Goal: Information Seeking & Learning: Learn about a topic

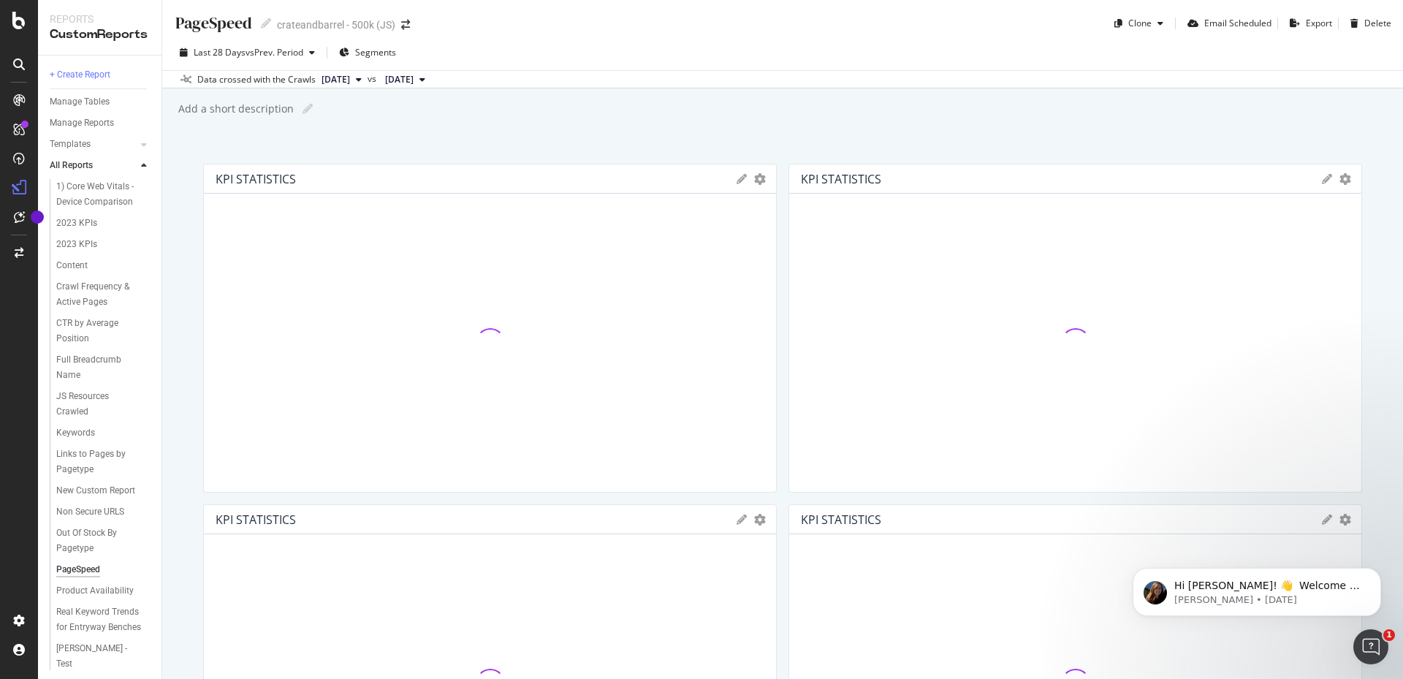
click at [587, 26] on div "PageSpeed PageSpeed crateandbarrel - 500k (JS) Clone Email Scheduled Export Del…" at bounding box center [782, 17] width 1241 height 35
click at [88, 102] on div "Manage Tables" at bounding box center [80, 101] width 60 height 15
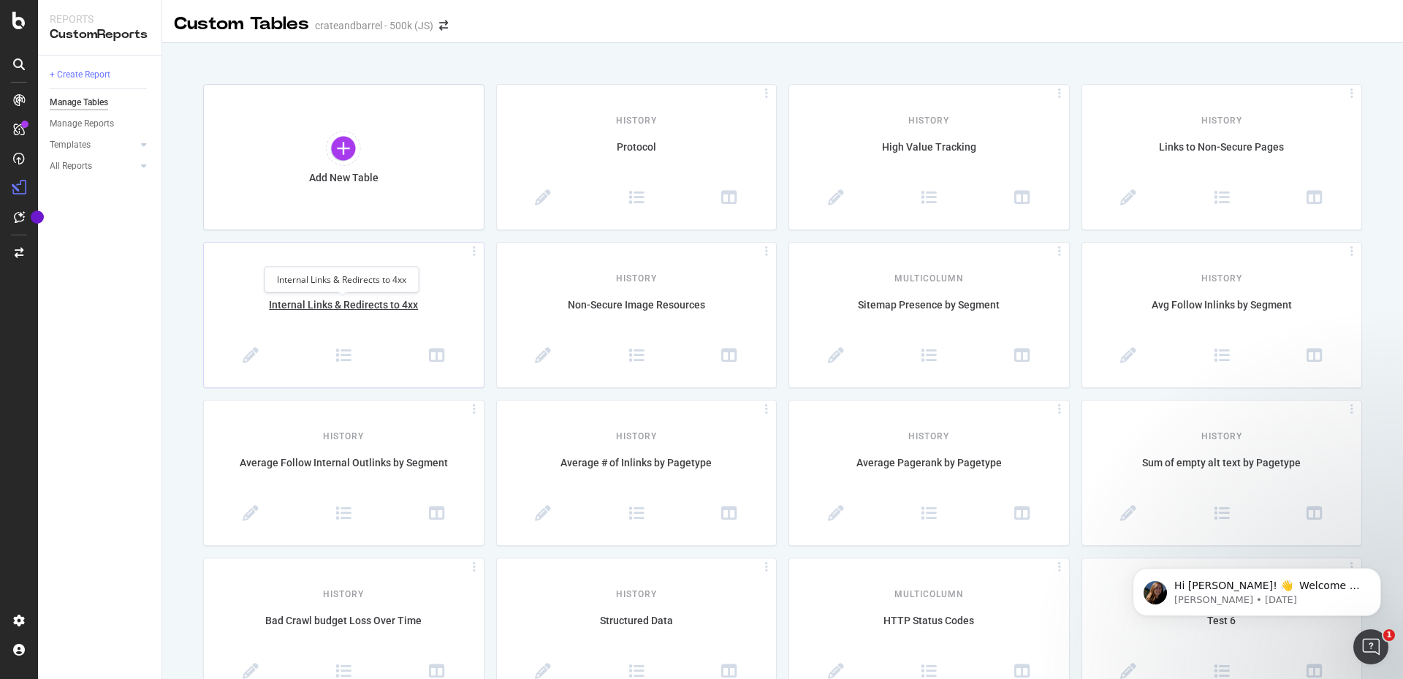
click at [397, 308] on div "Internal Links & Redirects to 4xx" at bounding box center [344, 312] width 280 height 31
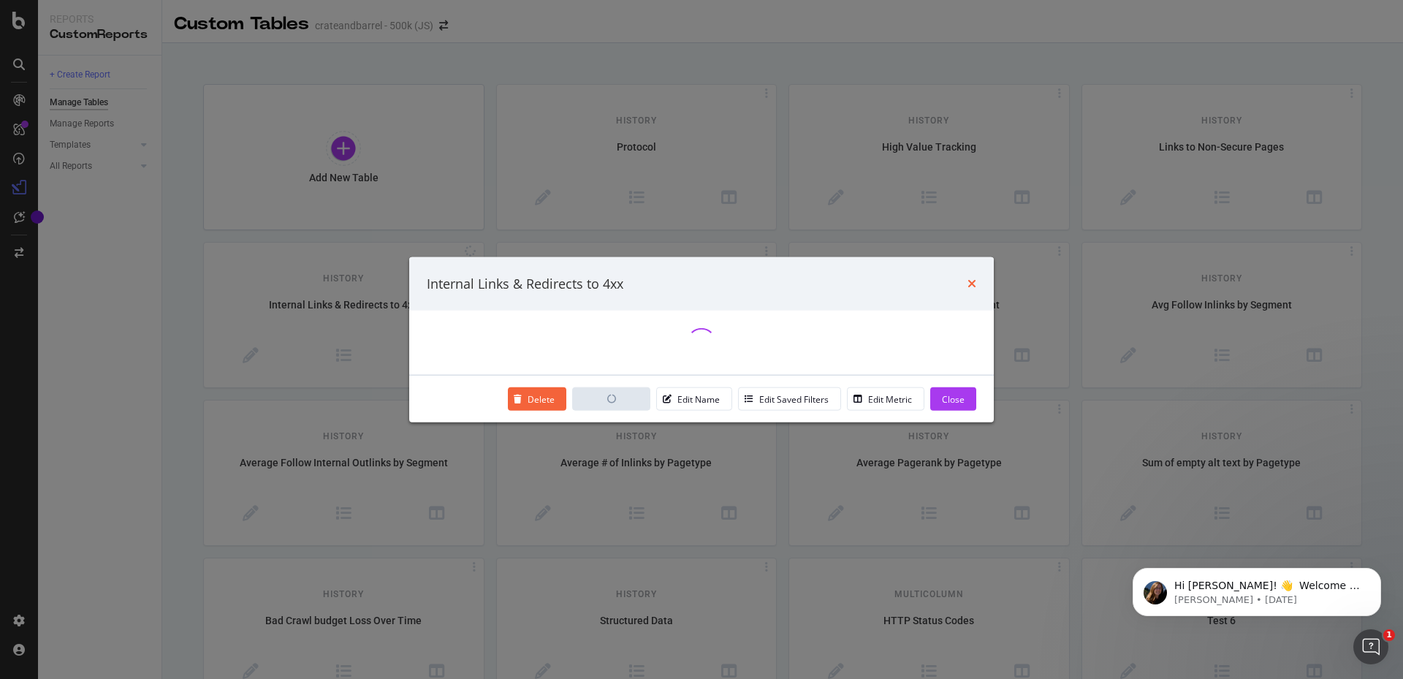
click at [972, 280] on icon "times" at bounding box center [971, 284] width 9 height 12
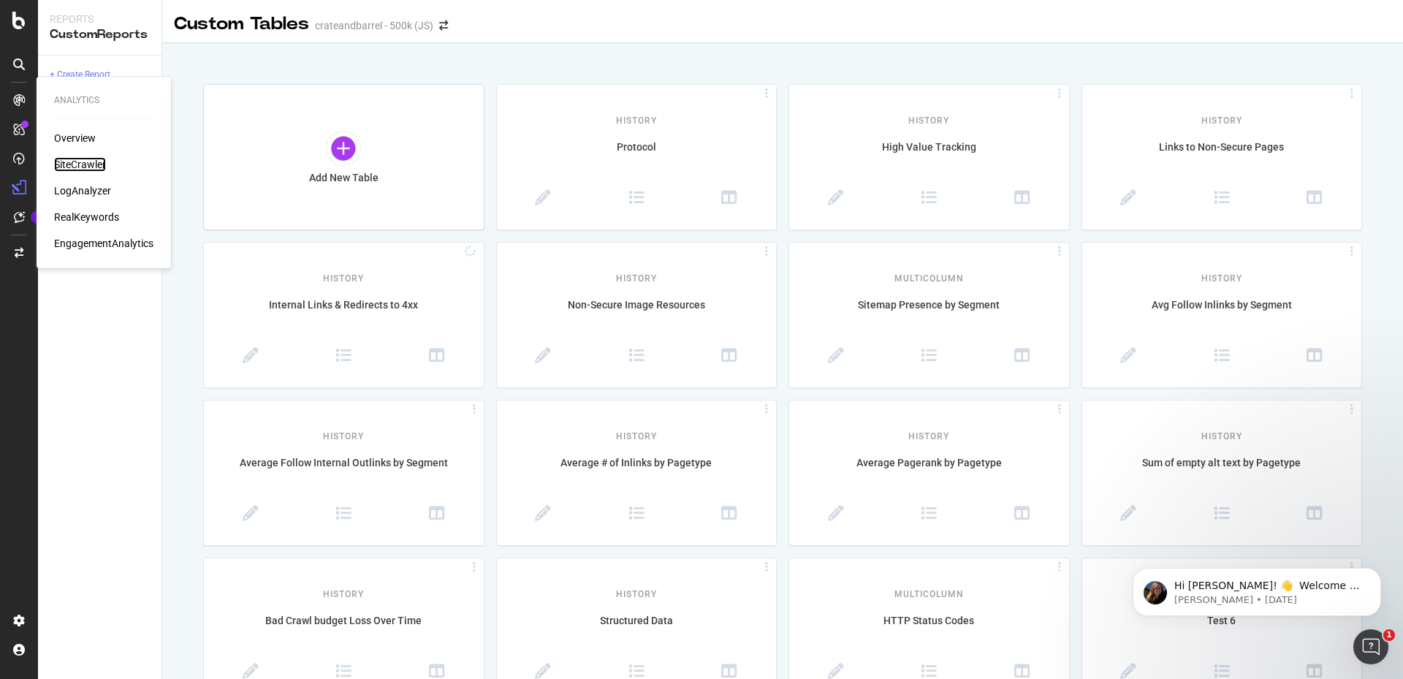
click at [82, 159] on div "SiteCrawler" at bounding box center [80, 164] width 52 height 15
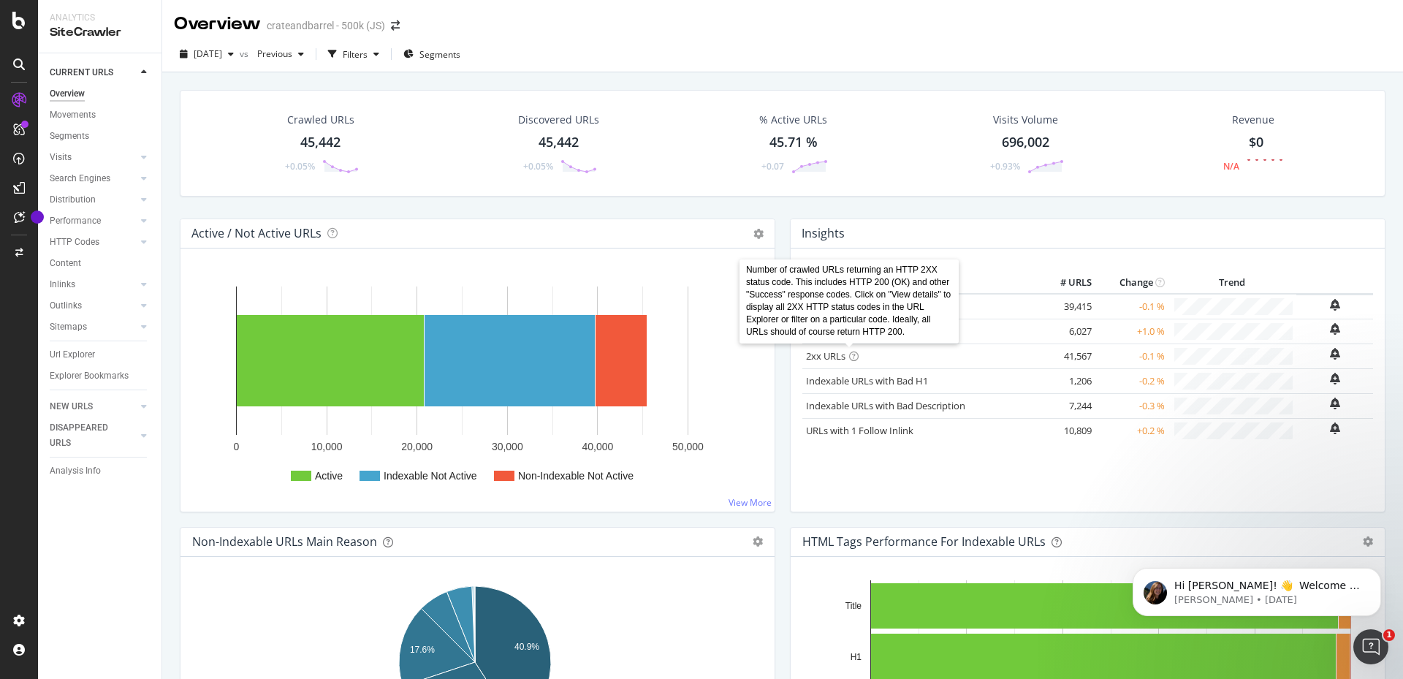
click at [850, 355] on icon at bounding box center [853, 355] width 9 height 9
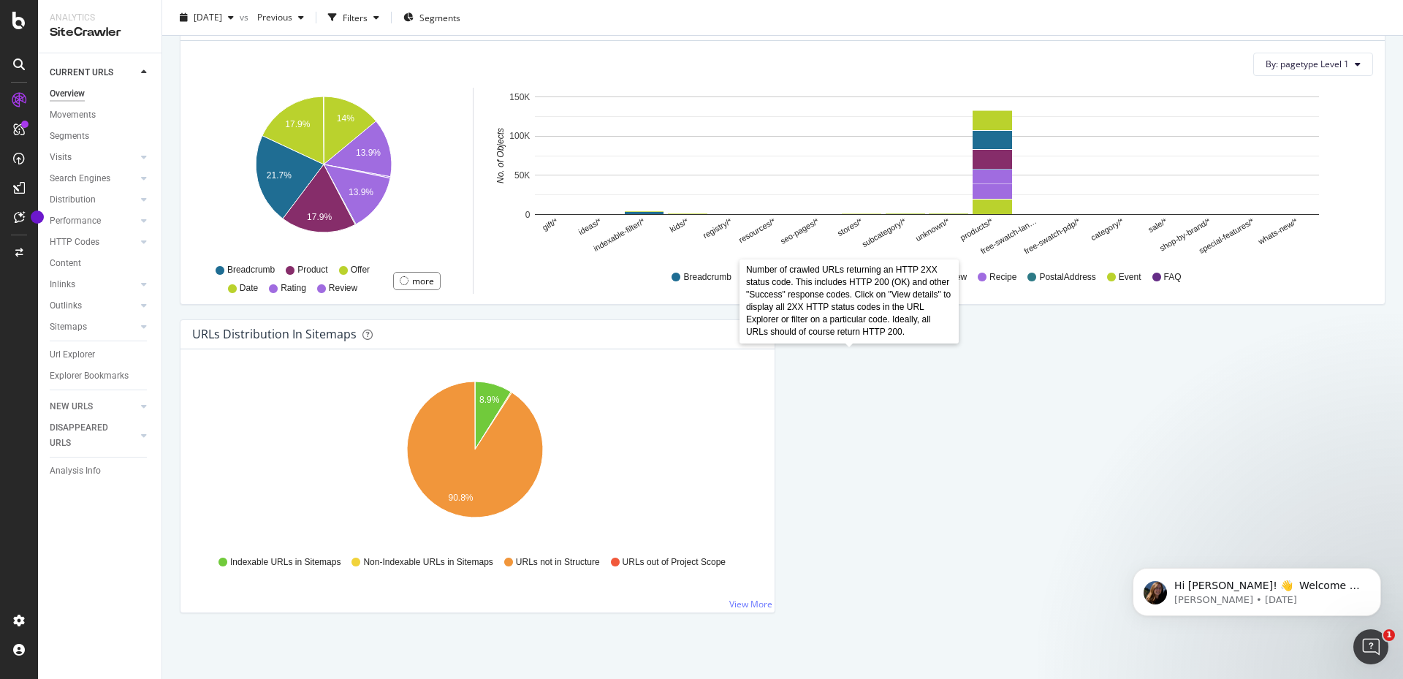
scroll to position [1222, 0]
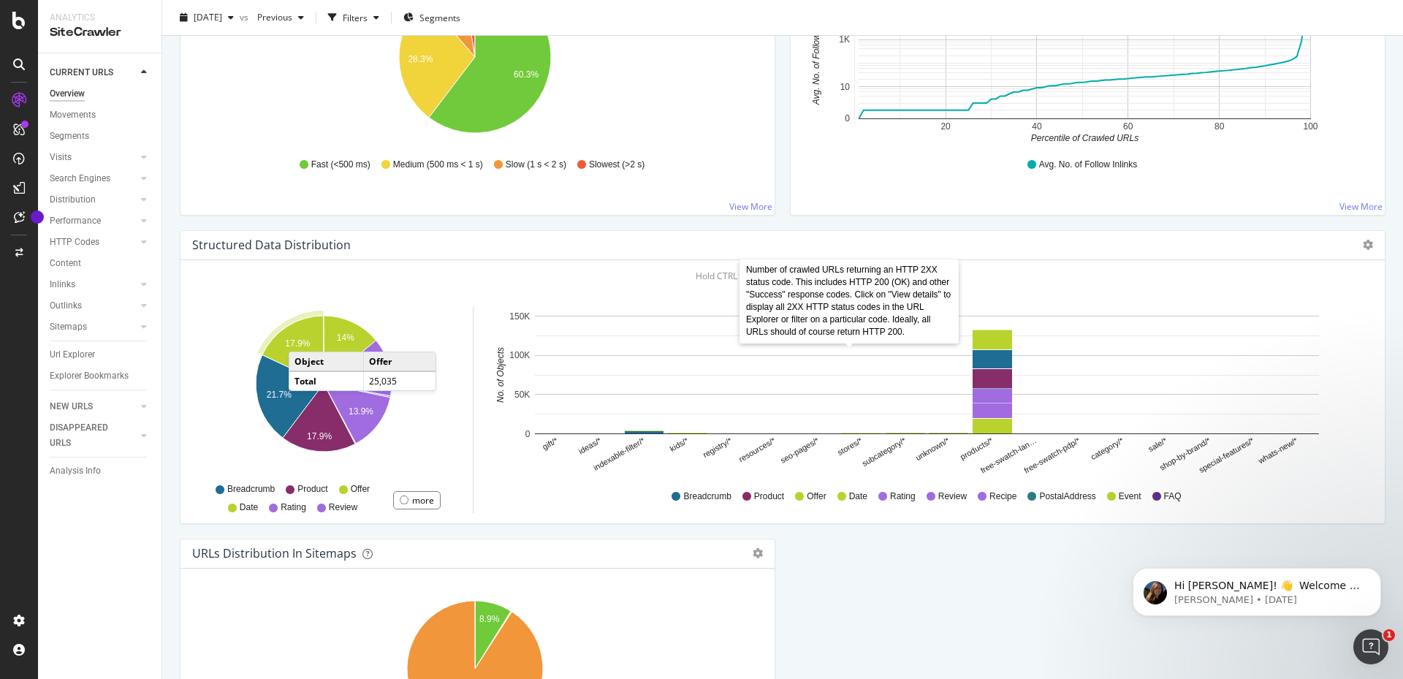
click at [303, 337] on icon "A chart." at bounding box center [292, 350] width 61 height 68
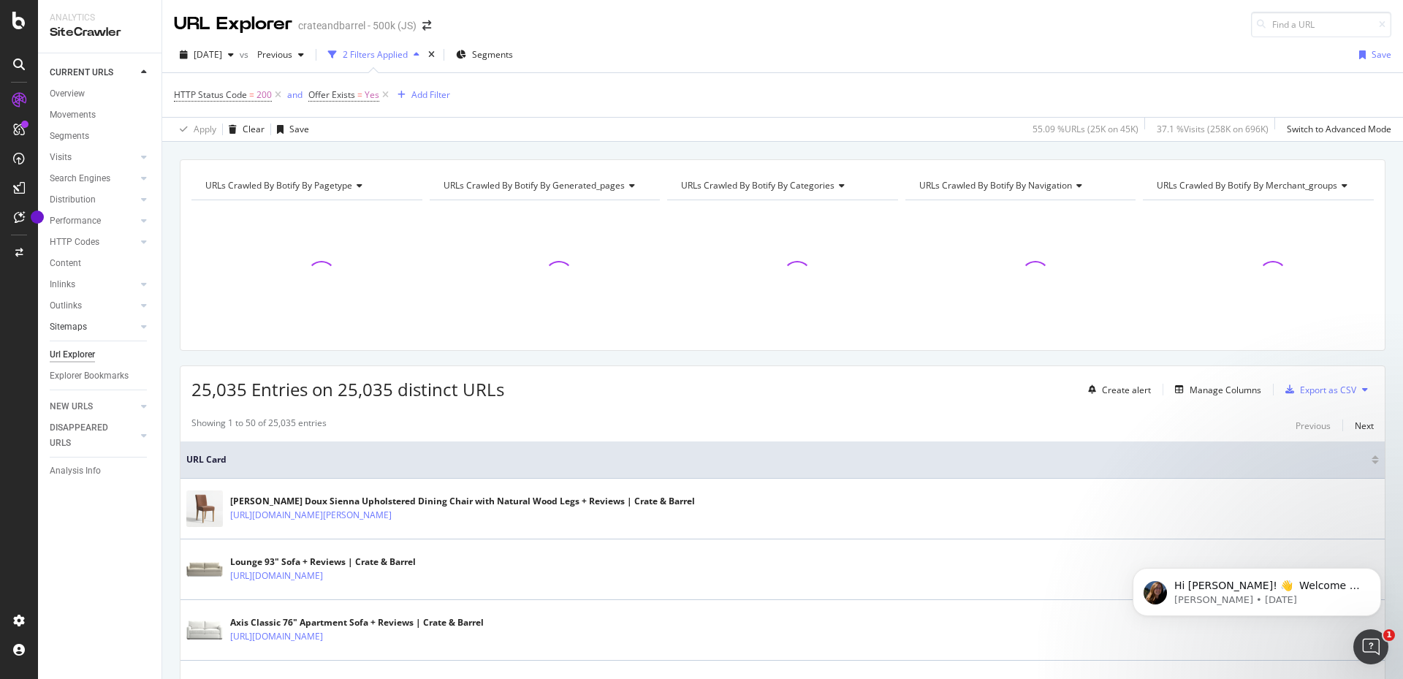
click at [110, 324] on link "Sitemaps" at bounding box center [93, 326] width 87 height 15
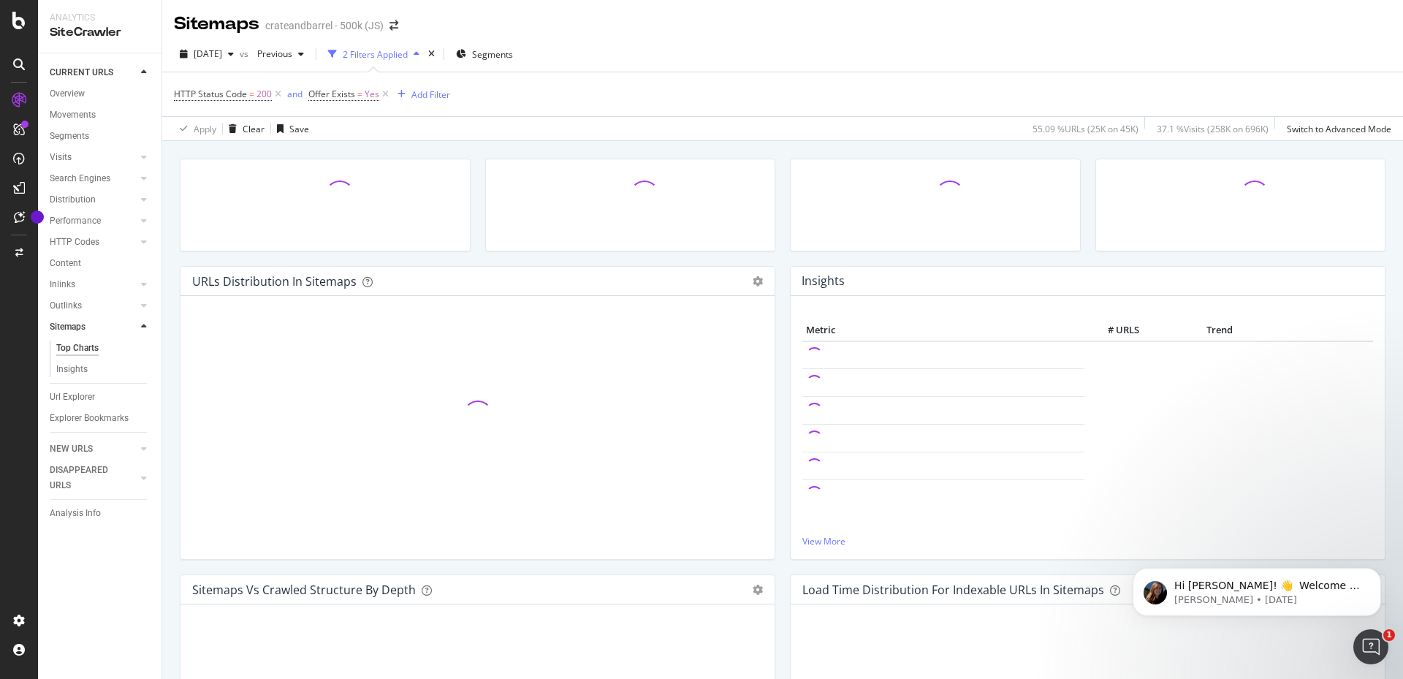
click at [677, 41] on div "[DATE] vs Previous 2 Filters Applied Segments HTTP Status Code = 200 and Offer …" at bounding box center [782, 89] width 1241 height 104
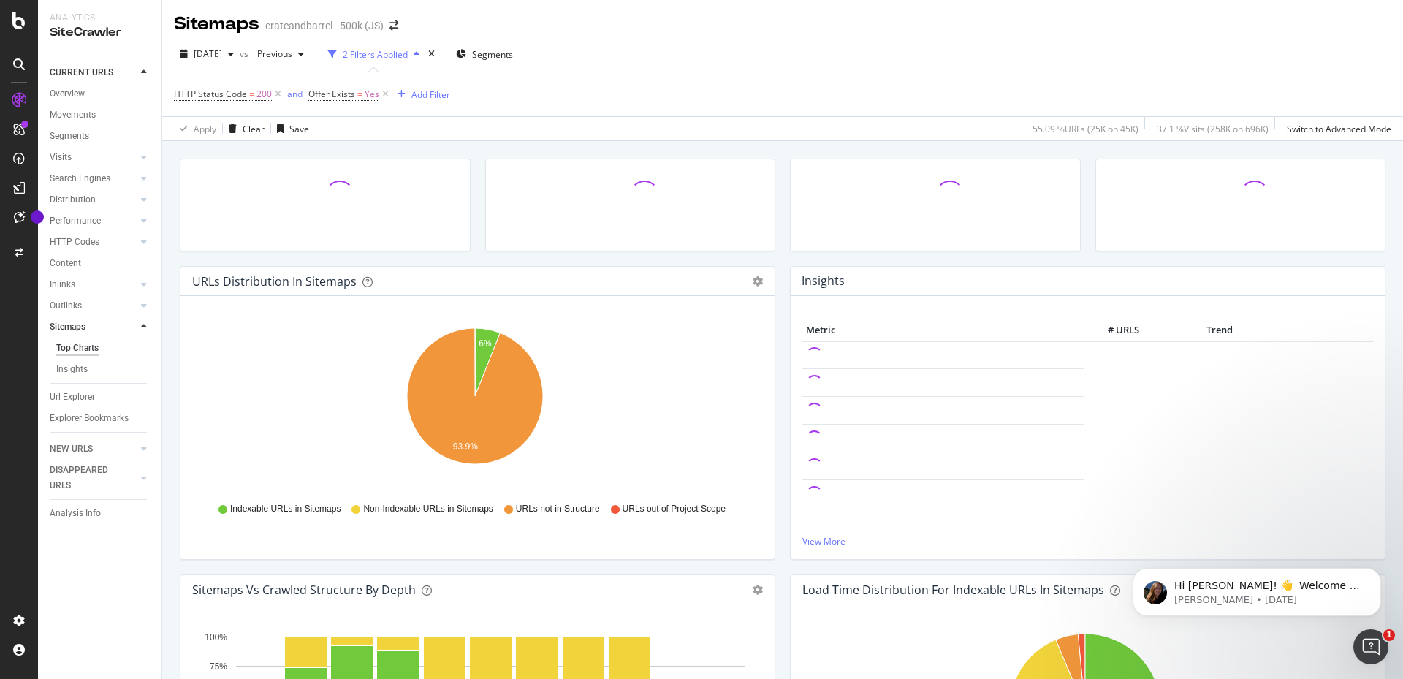
click at [785, 40] on div "[DATE] vs Previous 2 Filters Applied Segments HTTP Status Code = 200 and Offer …" at bounding box center [782, 89] width 1241 height 104
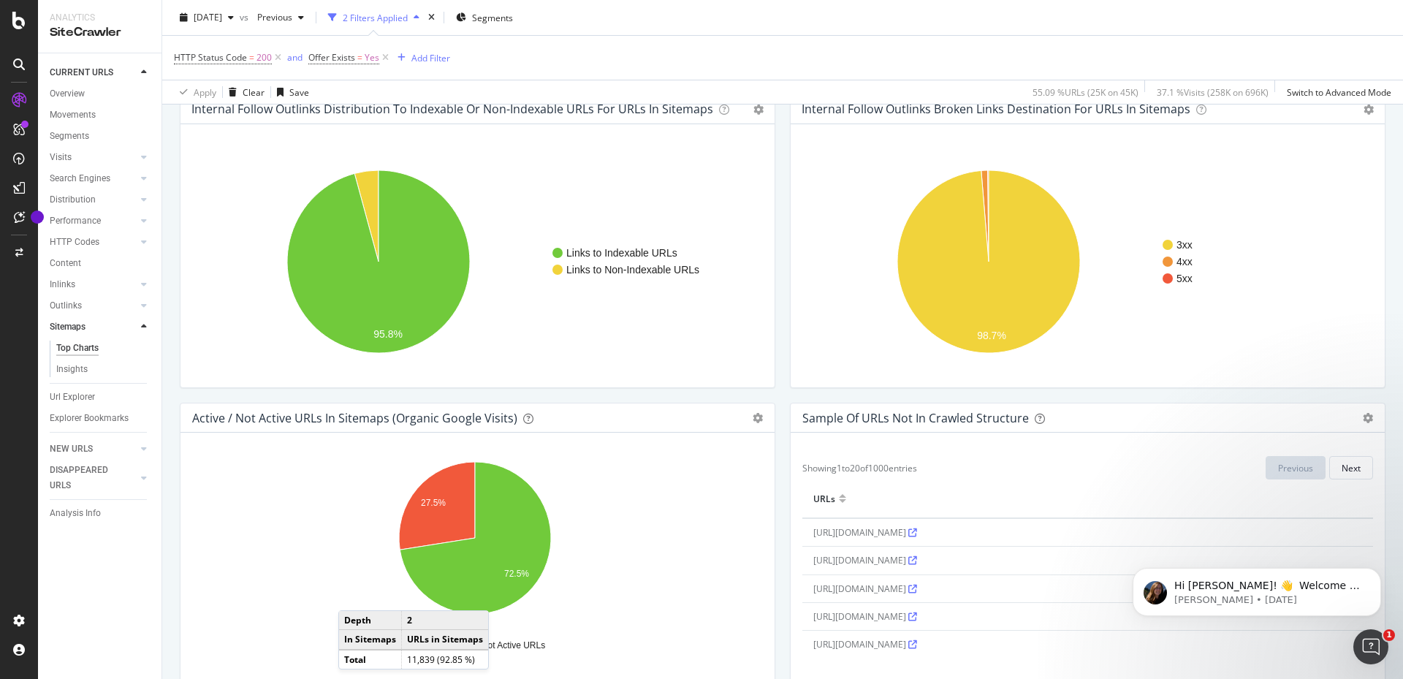
scroll to position [1180, 0]
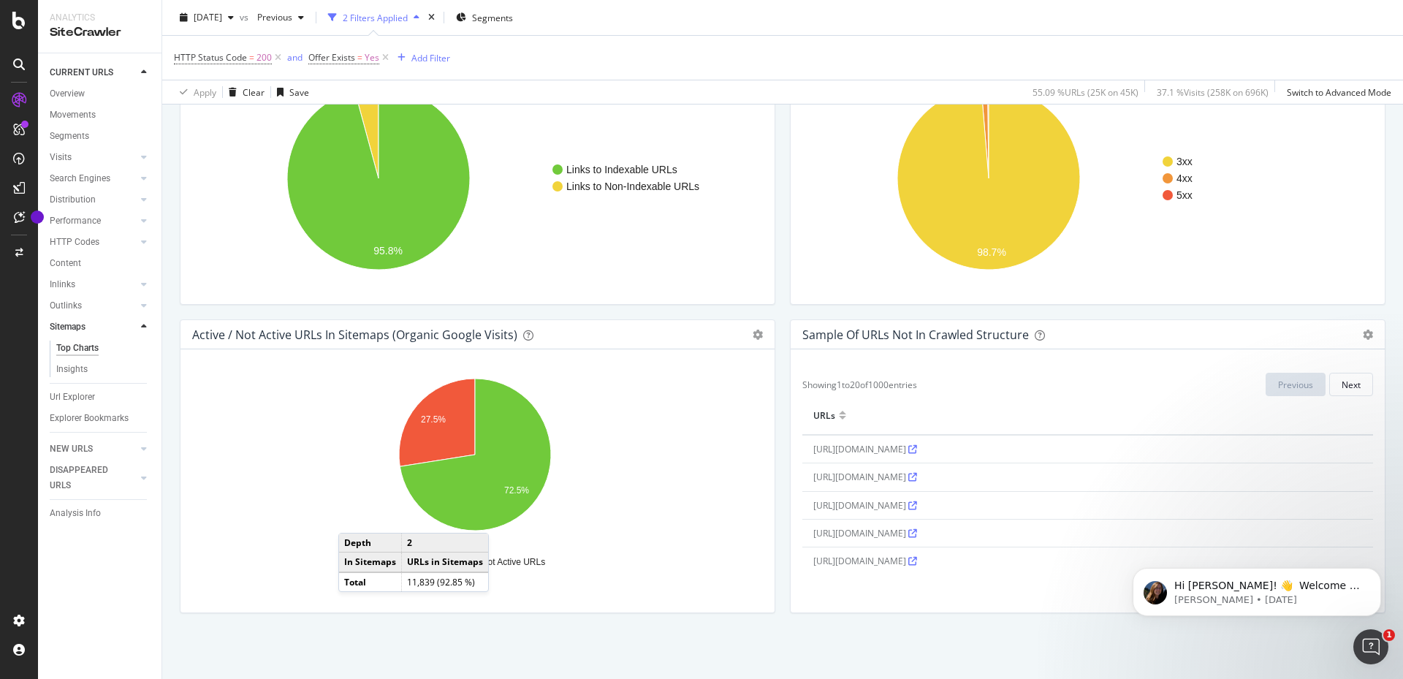
click at [897, 618] on div "Sample of URLs Not in Crawled Structure Export as CSV Add to Custom Report Hold…" at bounding box center [1088, 473] width 610 height 308
drag, startPoint x: 799, startPoint y: 332, endPoint x: 1016, endPoint y: 338, distance: 217.1
click at [1016, 338] on div "Sample of URLs Not in Crawled Structure" at bounding box center [915, 334] width 227 height 15
click at [1016, 339] on div "Sample of URLs Not in Crawled Structure" at bounding box center [915, 334] width 227 height 15
drag, startPoint x: 800, startPoint y: 334, endPoint x: 990, endPoint y: 343, distance: 190.2
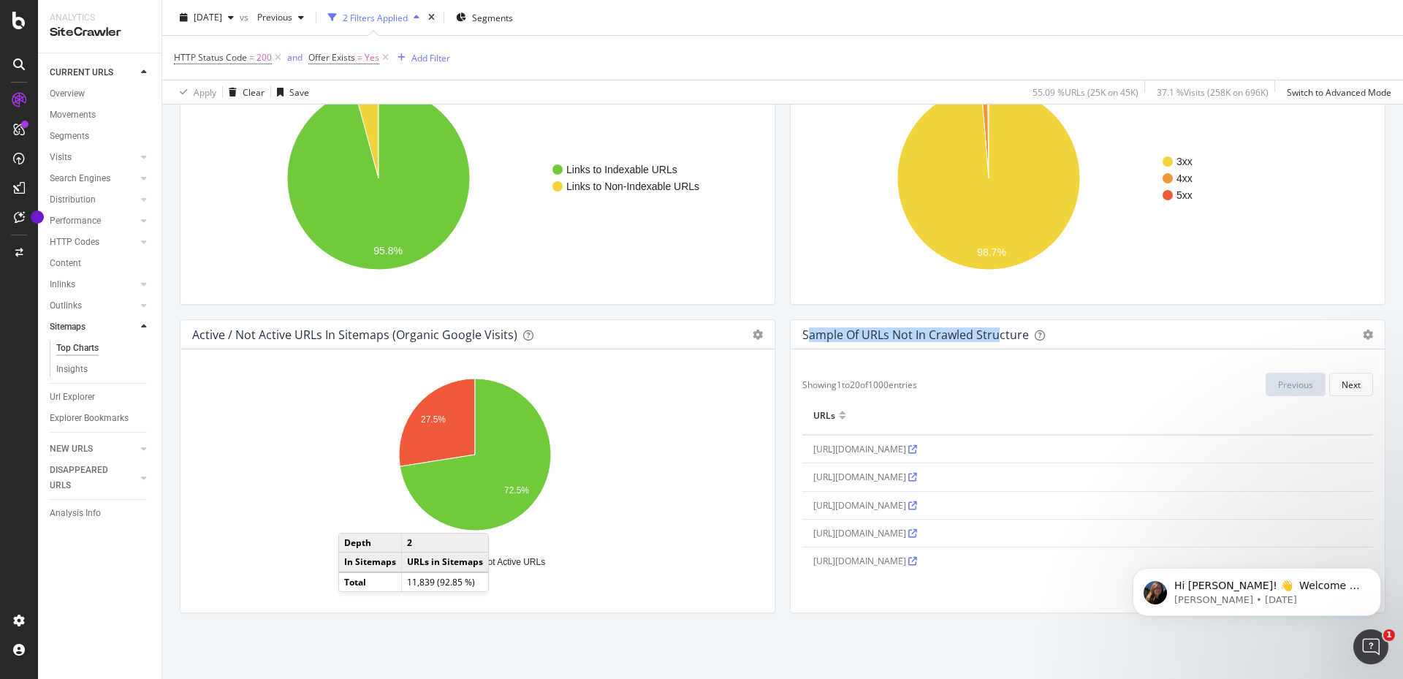
click at [990, 343] on div "Sample of URLs Not in Crawled Structure Export as CSV Add to Custom Report" at bounding box center [1088, 334] width 594 height 29
click at [875, 454] on span "[URL][DOMAIN_NAME]" at bounding box center [865, 449] width 104 height 12
copy span "[URL][DOMAIN_NAME]"
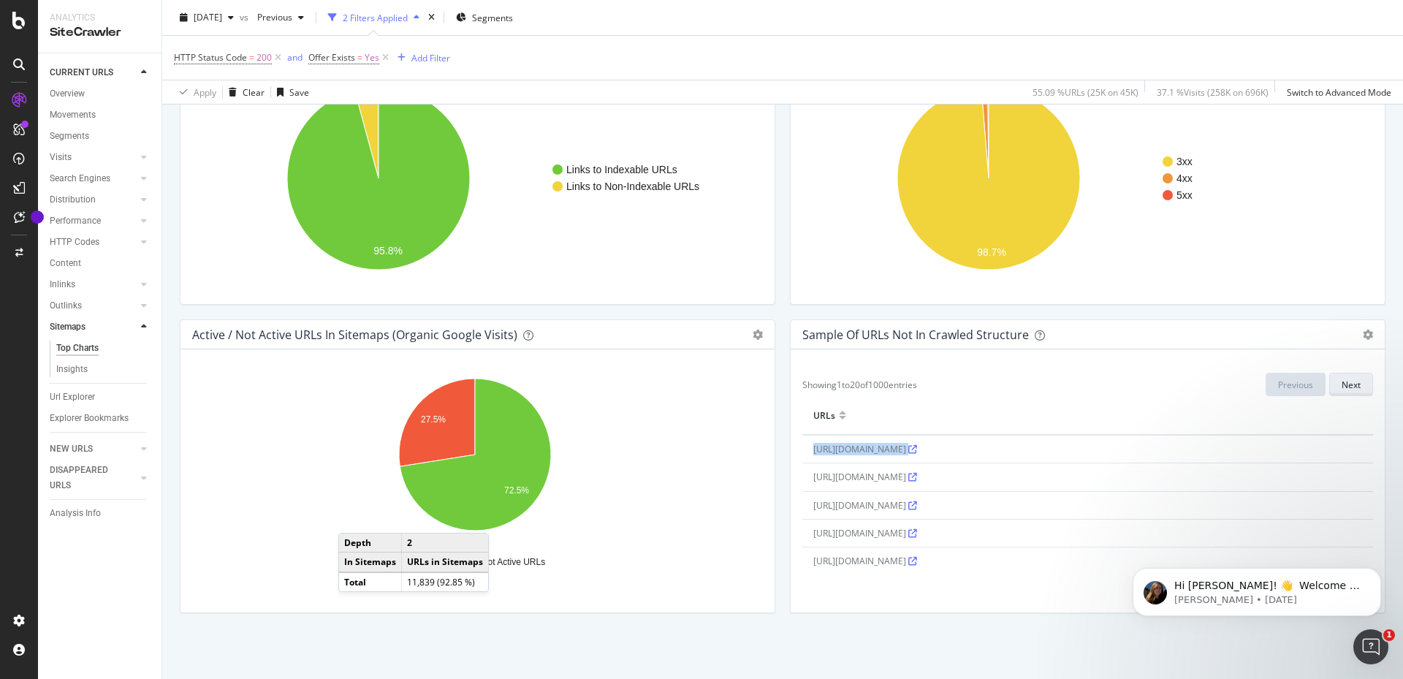
click at [1348, 383] on div "Next" at bounding box center [1350, 384] width 19 height 12
click at [1299, 388] on div "Previous" at bounding box center [1295, 384] width 35 height 12
click at [813, 454] on span "[URL][DOMAIN_NAME]" at bounding box center [865, 449] width 104 height 12
click at [908, 454] on icon at bounding box center [912, 449] width 9 height 9
click at [917, 510] on icon at bounding box center [912, 505] width 9 height 9
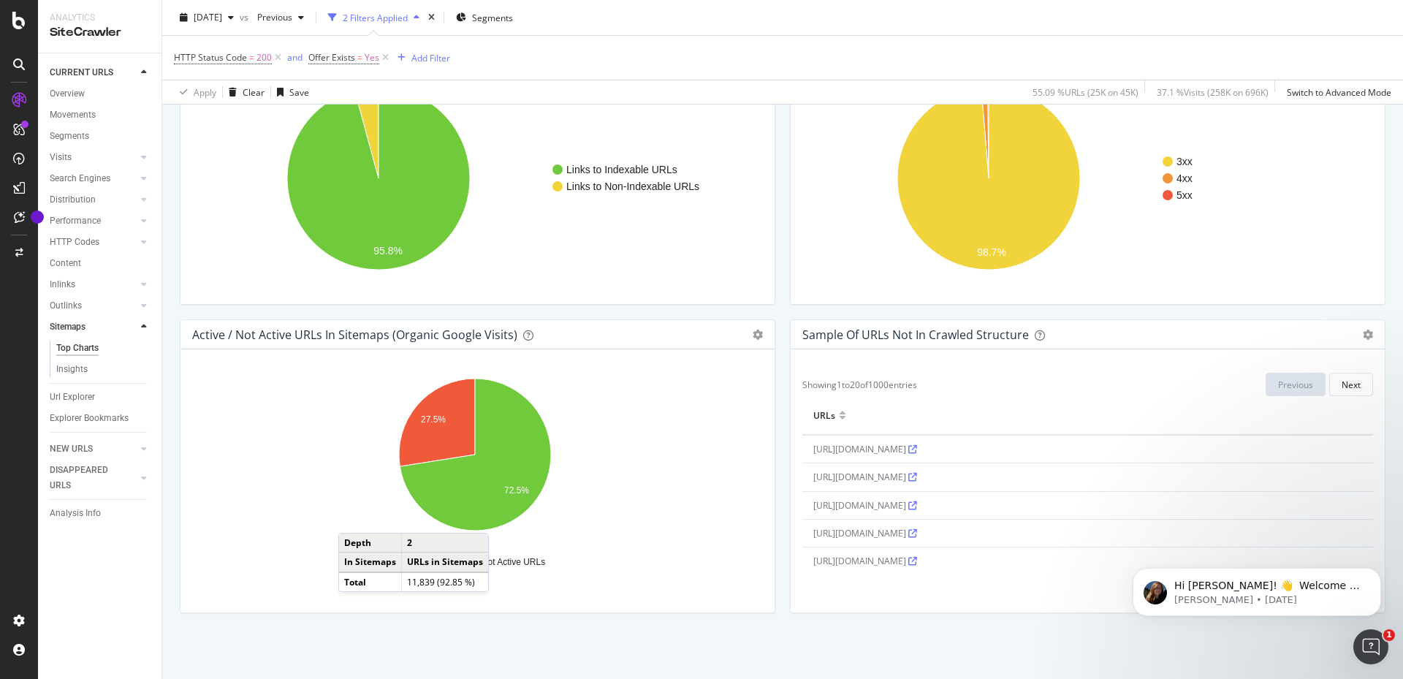
click at [975, 579] on div "Hold CTRL while clicking to filter the report. Showing 1 to 20 of 1000 entries …" at bounding box center [1088, 480] width 594 height 263
click at [103, 593] on div "CURRENT URLS Overview Movements Segments Visits Analysis Orphan URLs Search Eng…" at bounding box center [99, 365] width 123 height 625
click at [102, 447] on link "NEW URLS" at bounding box center [93, 448] width 87 height 15
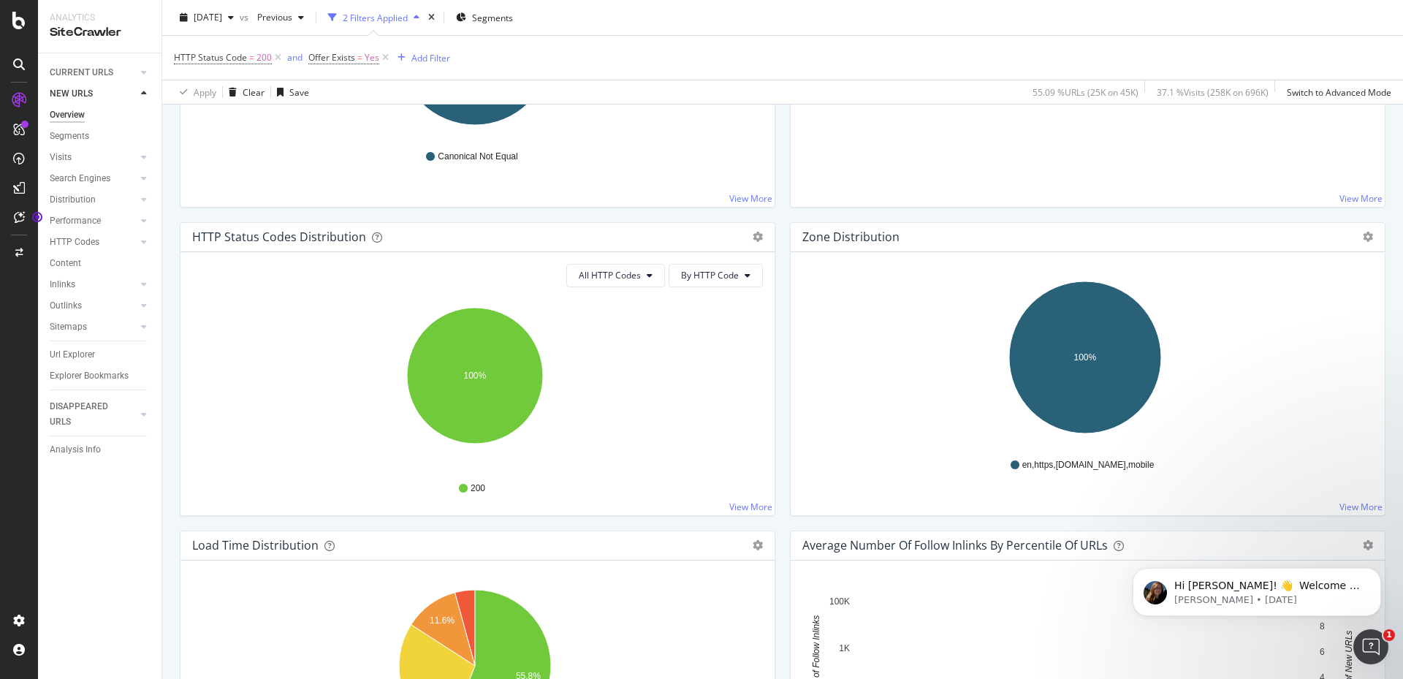
scroll to position [877, 0]
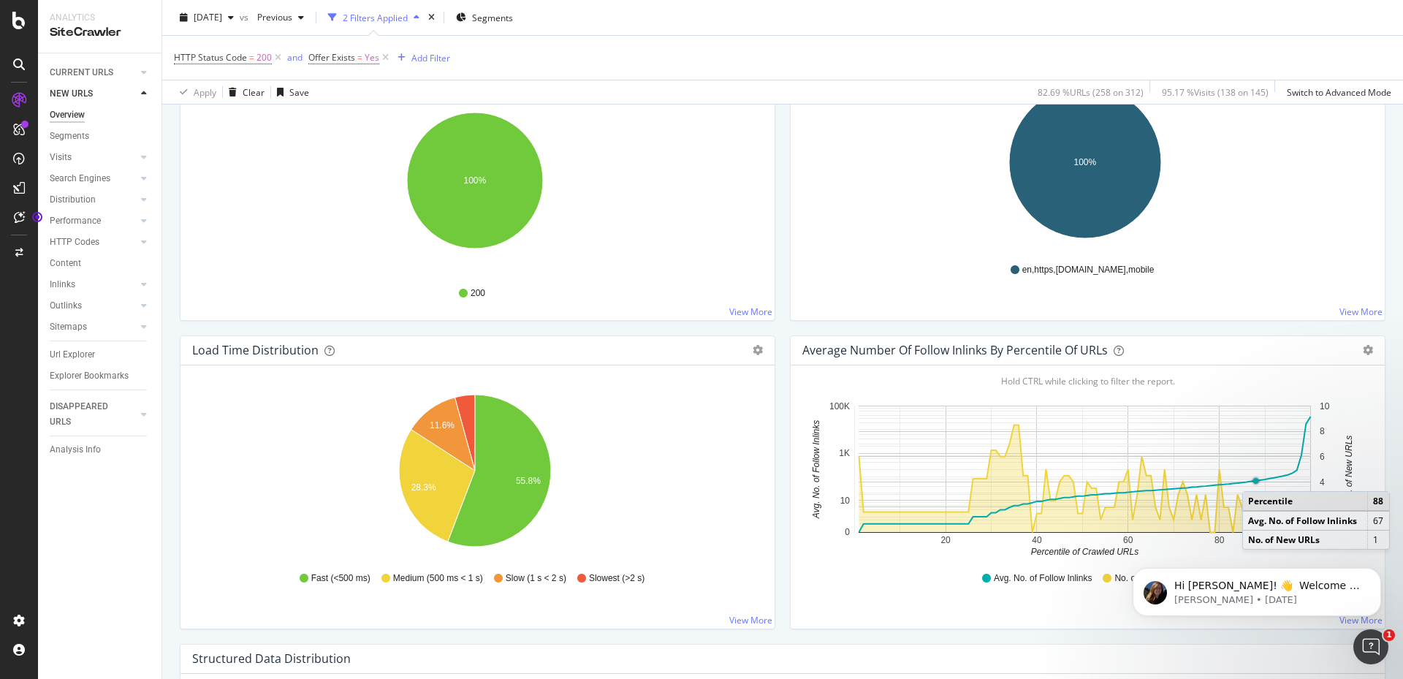
click at [1252, 476] on circle "A chart." at bounding box center [1256, 480] width 8 height 8
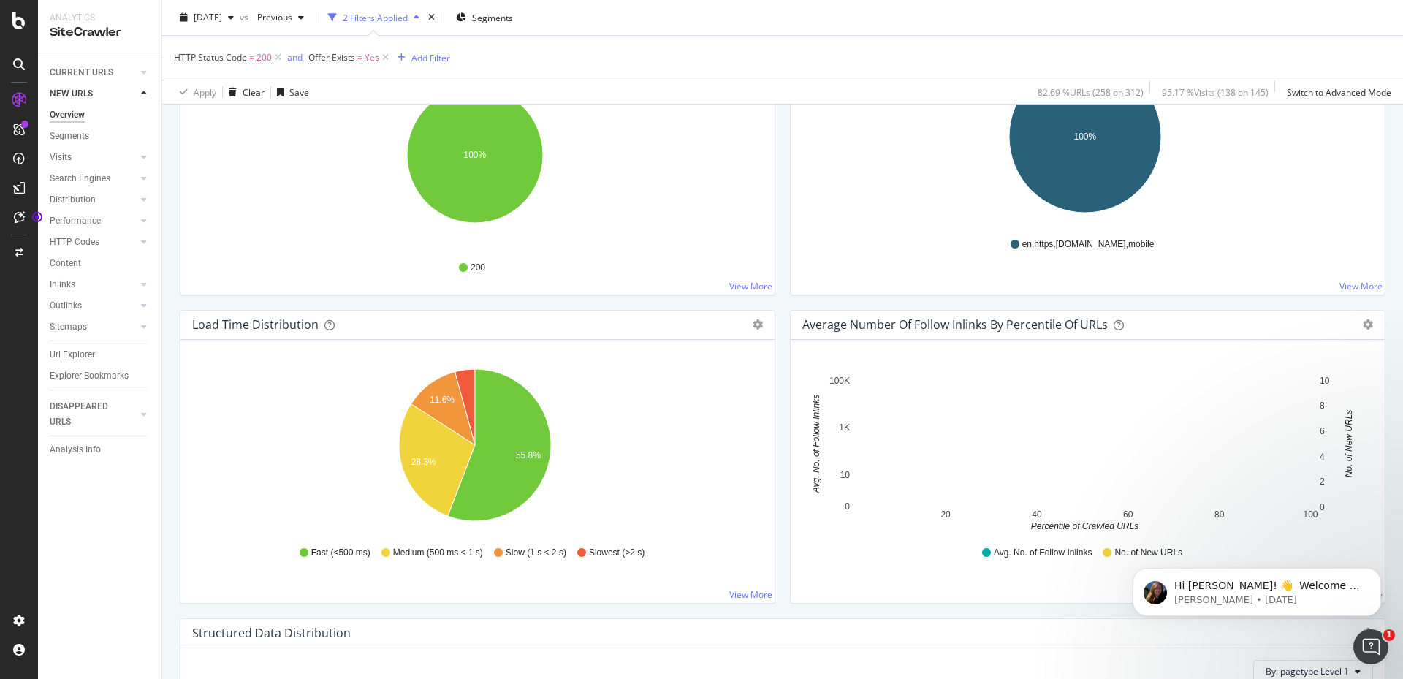
scroll to position [852, 0]
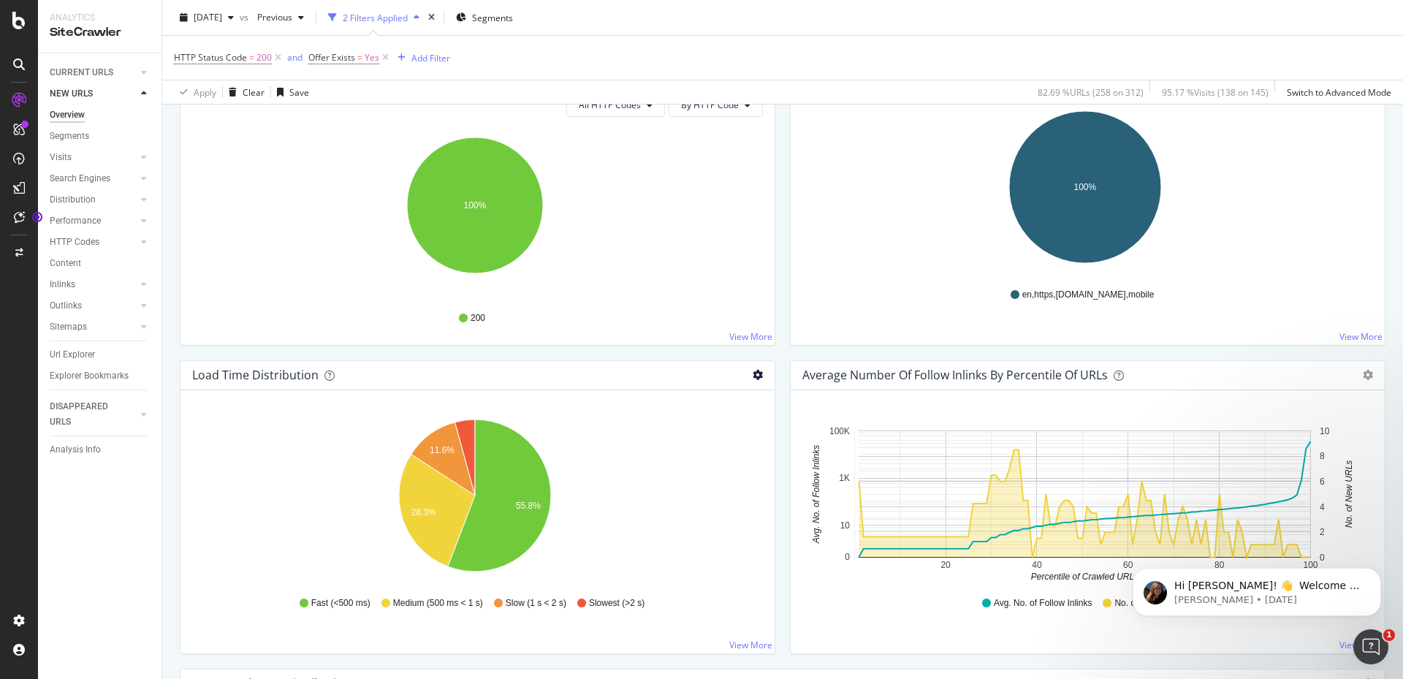
click at [755, 376] on icon "gear" at bounding box center [758, 375] width 10 height 10
click at [1363, 376] on icon "gear" at bounding box center [1368, 375] width 10 height 10
click at [1252, 457] on span "Export as CSV" at bounding box center [1309, 459] width 149 height 20
click at [18, 251] on icon at bounding box center [19, 252] width 8 height 9
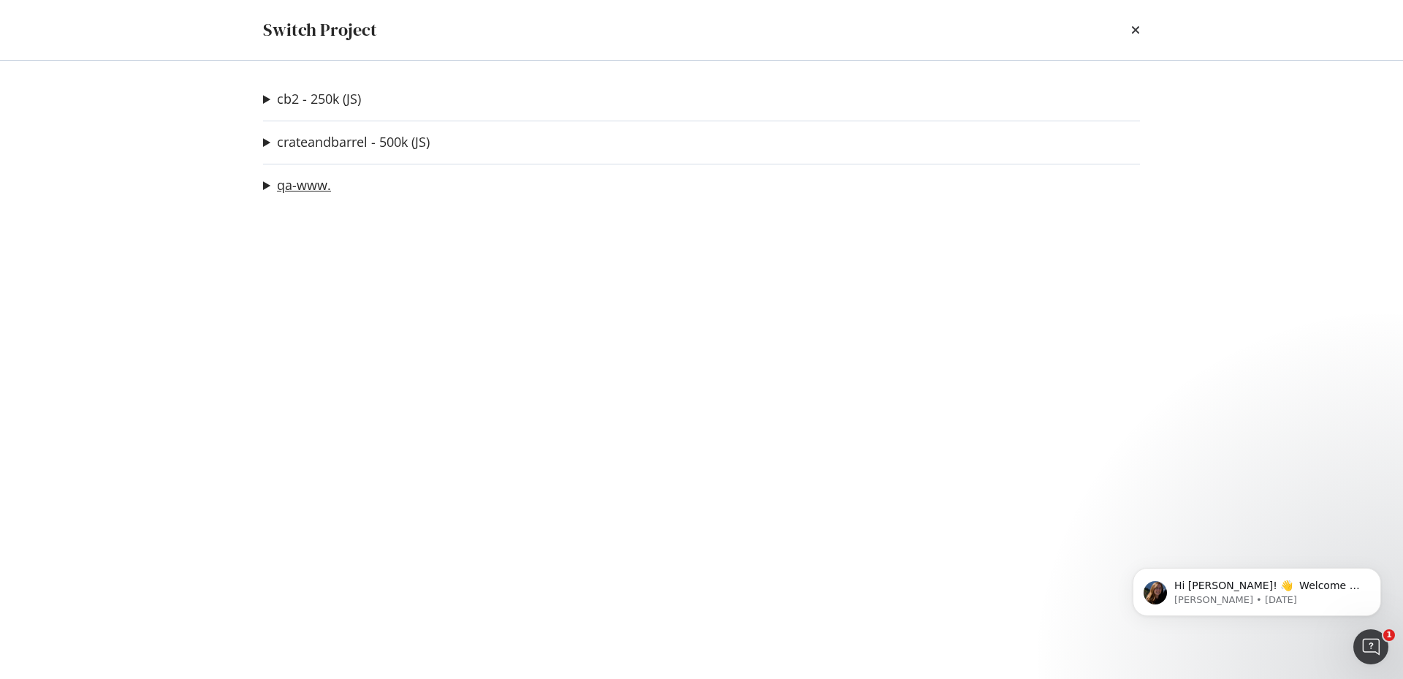
click at [298, 180] on link "qa-www." at bounding box center [304, 185] width 54 height 15
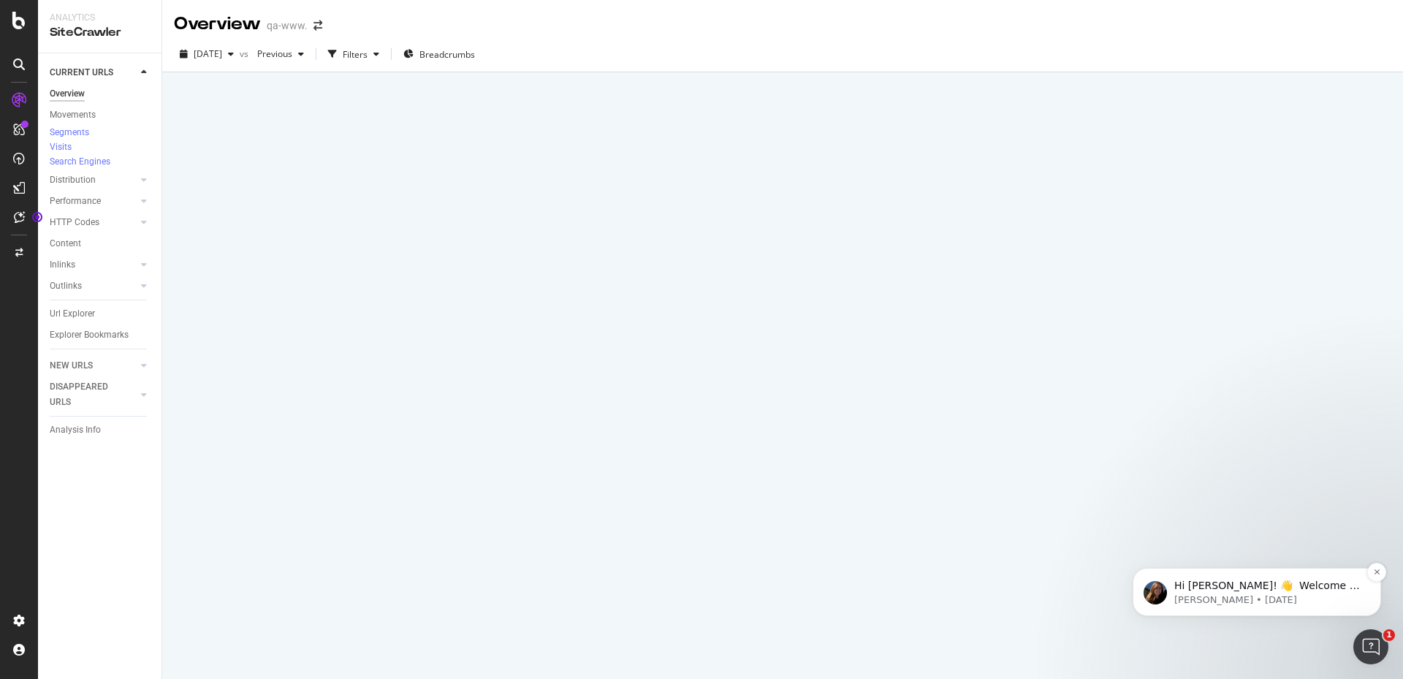
click at [1252, 589] on p "Hi [PERSON_NAME]! 👋 Welcome to Botify chat support! Have a question? Reply to t…" at bounding box center [1268, 586] width 189 height 15
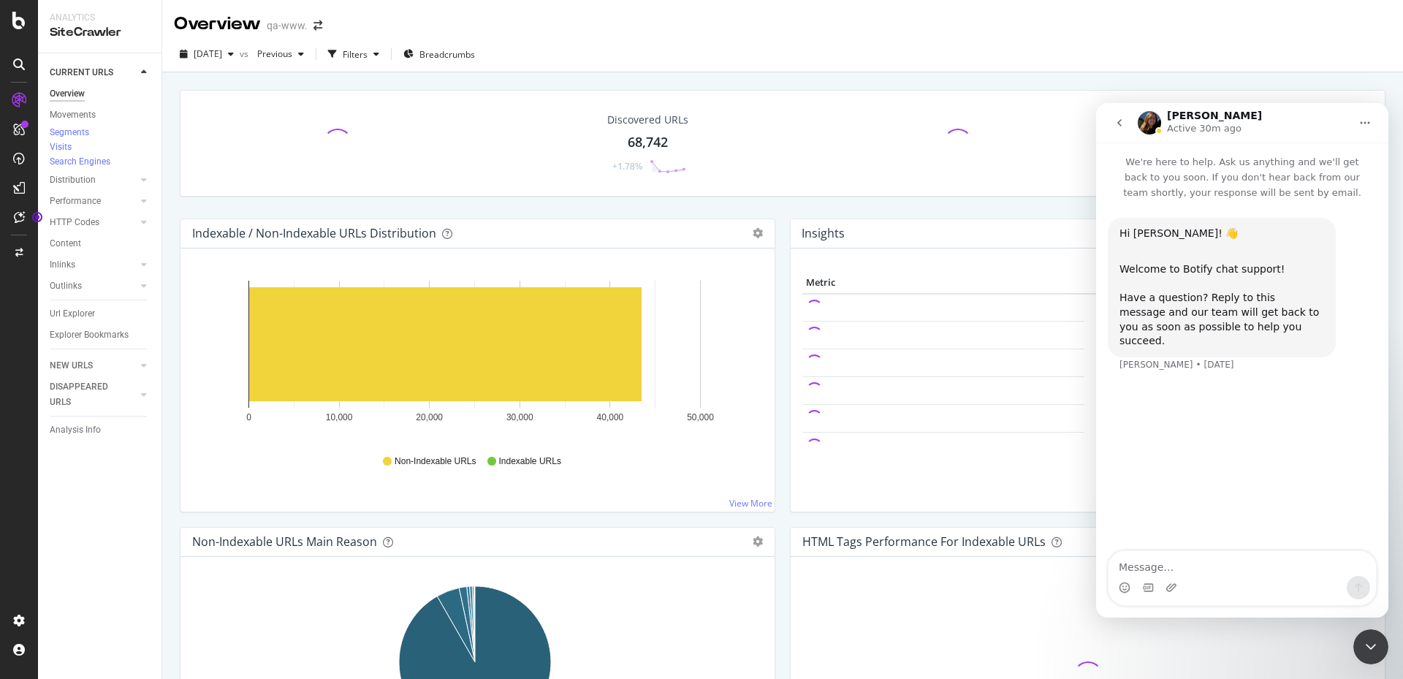
click at [1179, 559] on textarea "Message…" at bounding box center [1241, 563] width 267 height 25
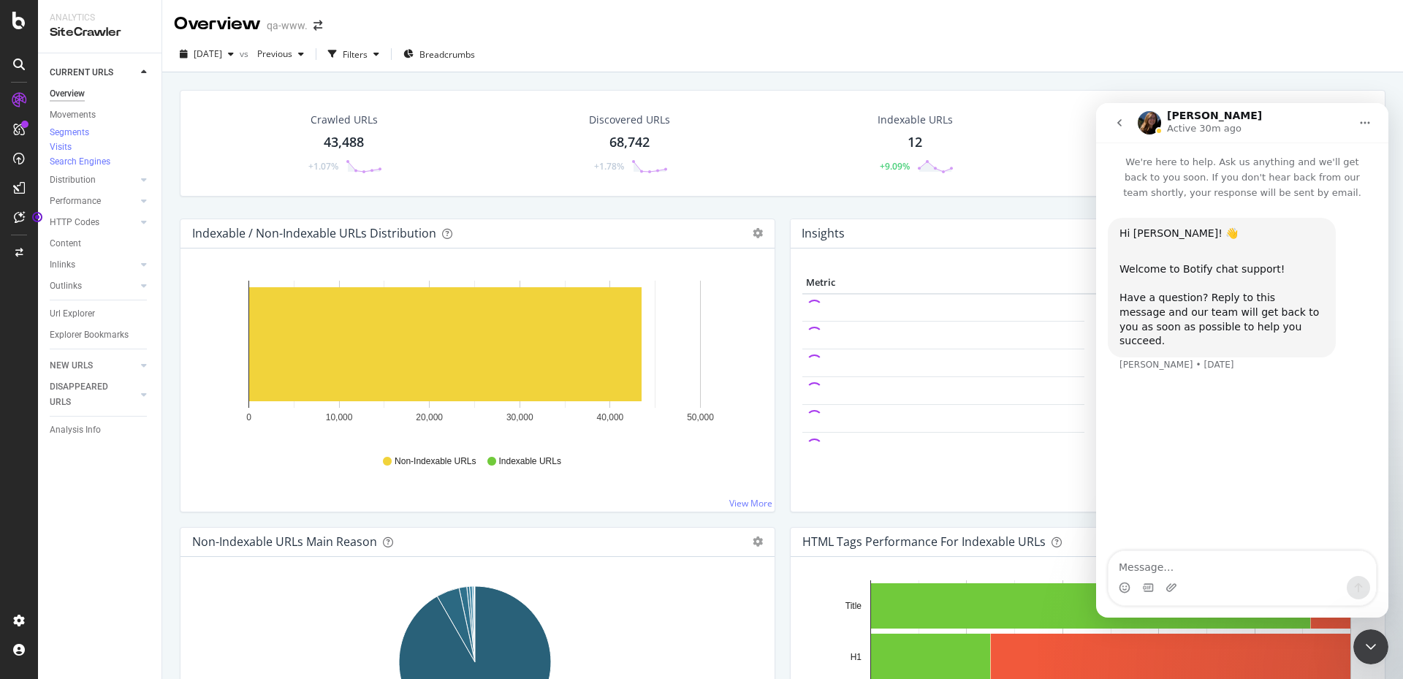
click at [1183, 563] on textarea "Message…" at bounding box center [1241, 563] width 267 height 25
click at [1183, 549] on div "Hi [PERSON_NAME]! 👋 Welcome to Botify chat support! Have a question? Reply to t…" at bounding box center [1242, 376] width 292 height 352
click at [1122, 118] on icon "go back" at bounding box center [1120, 123] width 12 height 12
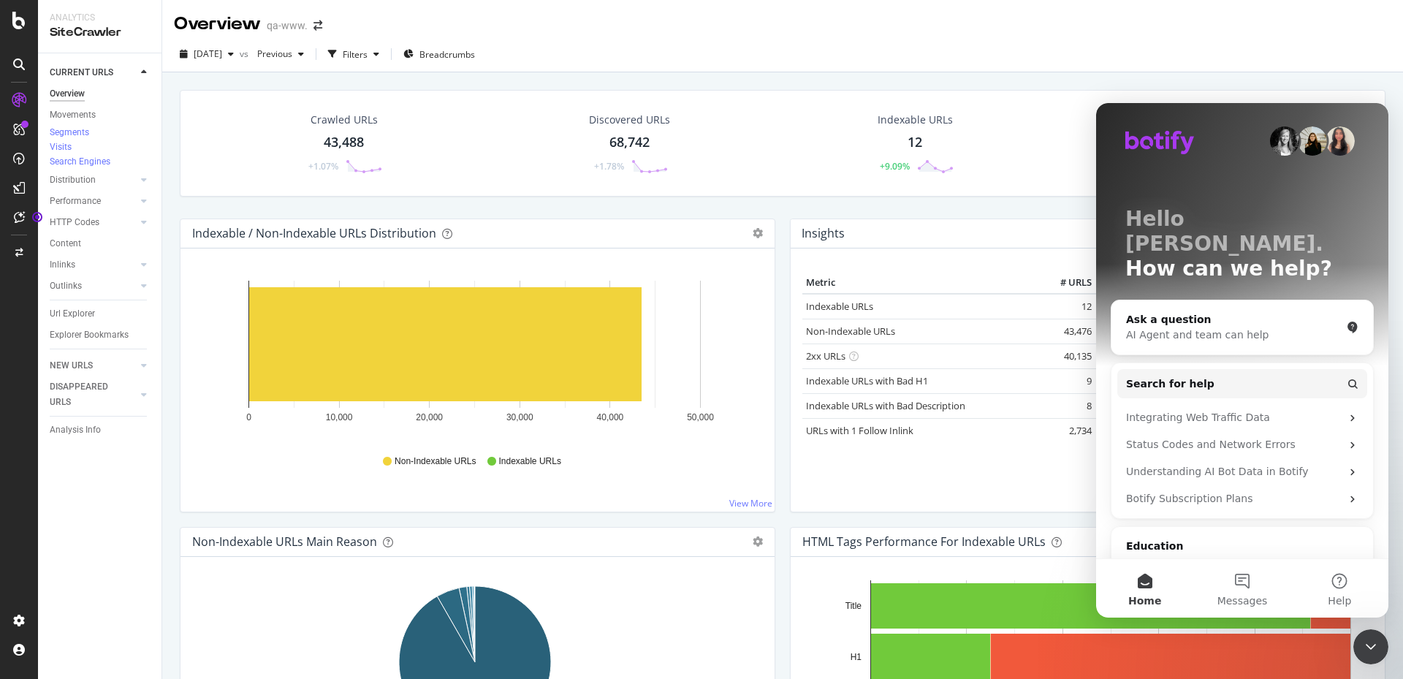
click at [924, 42] on div "[DATE] vs Previous Filters Breadcrumbs" at bounding box center [782, 56] width 1241 height 29
click at [621, 49] on div "[DATE] vs Previous Filters Breadcrumbs" at bounding box center [782, 56] width 1241 height 29
click at [606, 48] on div "[DATE] vs Previous Filters Breadcrumbs" at bounding box center [782, 56] width 1241 height 29
